Goal: Transaction & Acquisition: Purchase product/service

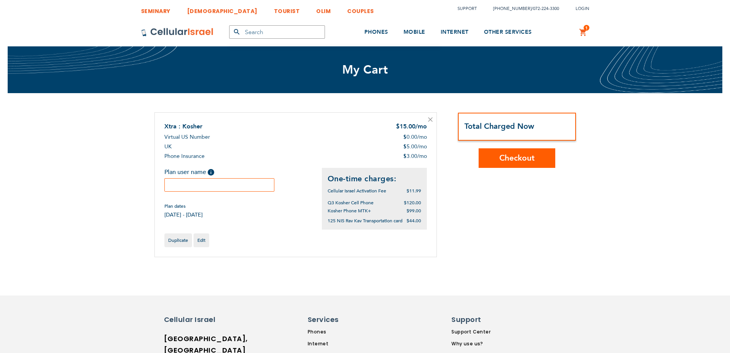
click at [255, 186] on input "text" at bounding box center [219, 184] width 110 height 13
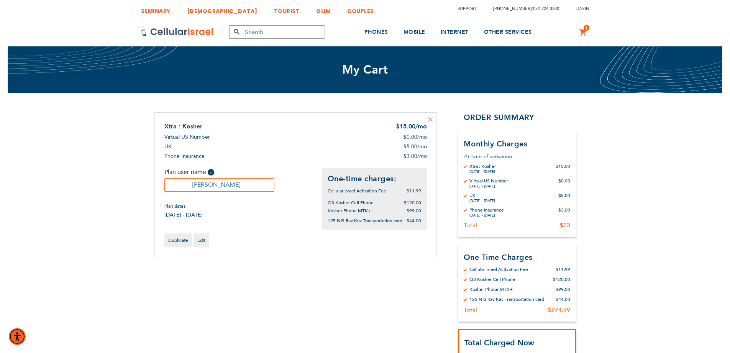
type input "dipak"
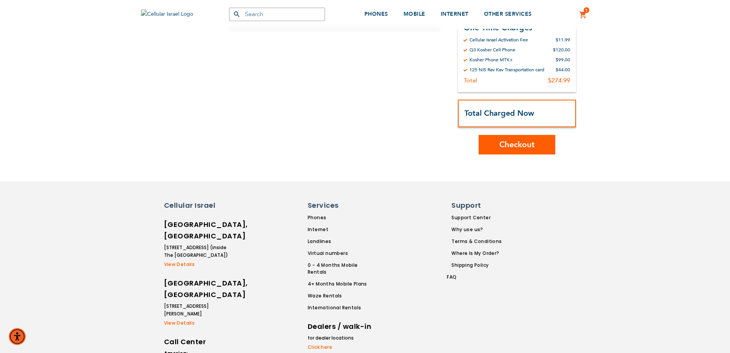
scroll to position [230, 0]
click at [541, 147] on button "Checkout" at bounding box center [516, 144] width 77 height 20
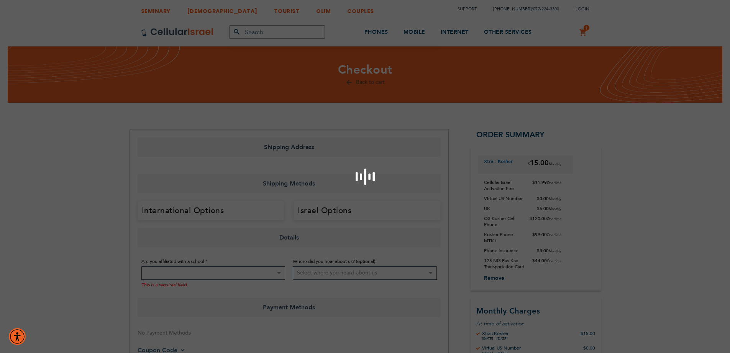
select select "US"
select select "17"
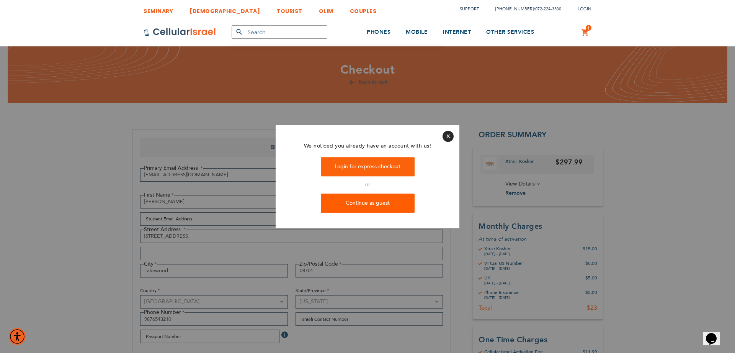
click at [374, 203] on link "Continue as guest" at bounding box center [368, 202] width 94 height 19
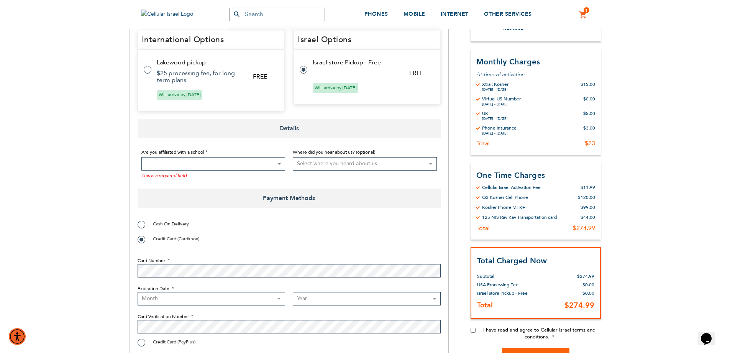
scroll to position [322, 0]
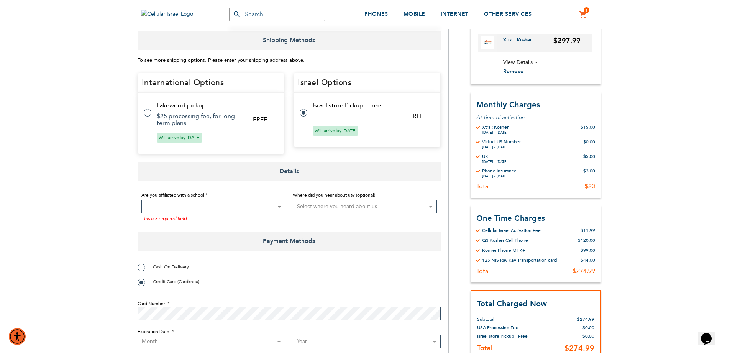
click at [201, 208] on span at bounding box center [213, 206] width 144 height 13
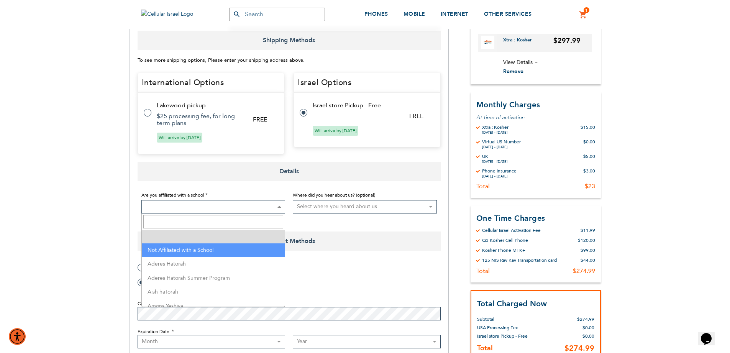
select select "199"
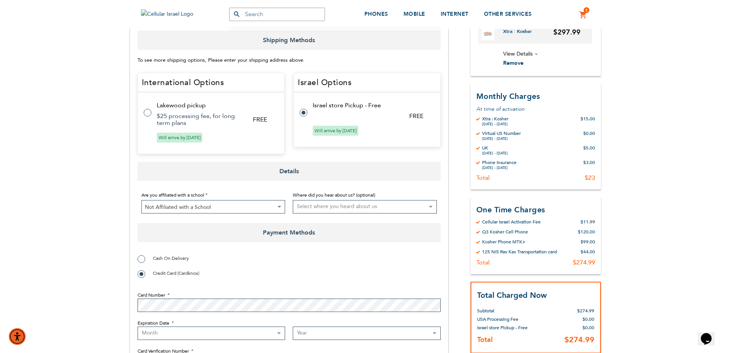
select select "16"
click at [293, 200] on select "Select where you heard about us Existing Customer Friend Other School/Group BP …" at bounding box center [365, 206] width 144 height 13
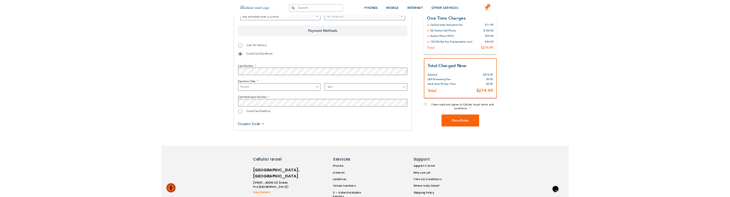
scroll to position [506, 0]
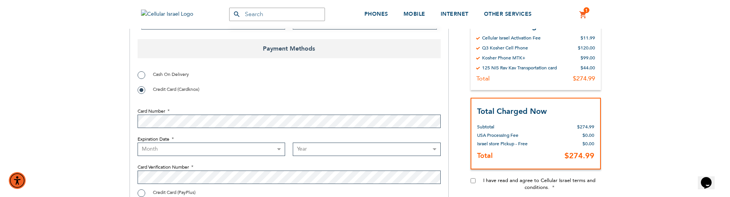
drag, startPoint x: 249, startPoint y: 203, endPoint x: 214, endPoint y: 141, distance: 71.2
select select "9"
select select "2027"
click at [472, 182] on input "I have read and agree to Cellular Israel terms and conditions." at bounding box center [472, 180] width 5 height 5
checkbox input "true"
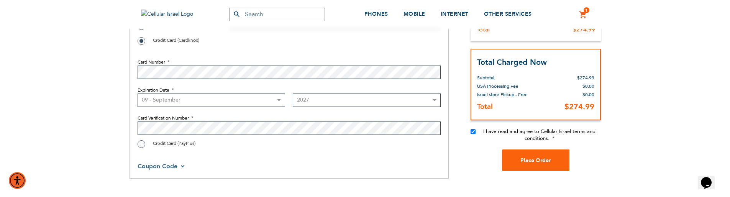
scroll to position [598, 0]
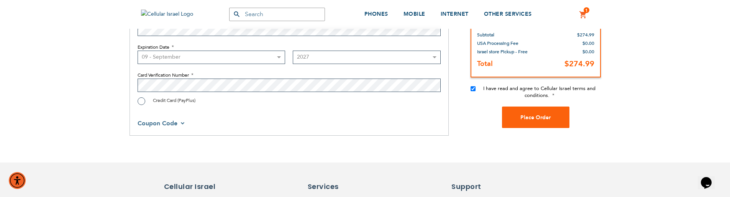
click at [520, 117] on button "Place Order" at bounding box center [535, 116] width 67 height 21
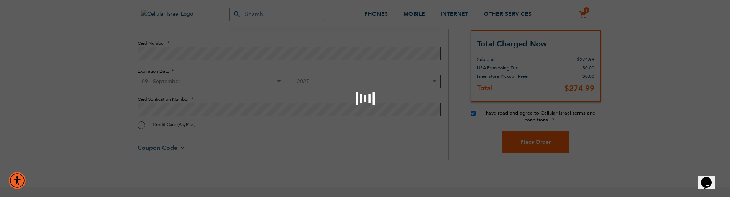
scroll to position [507, 0]
